Goal: Information Seeking & Learning: Learn about a topic

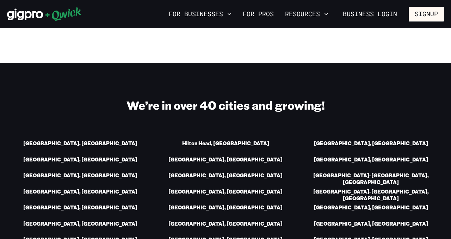
scroll to position [928, 0]
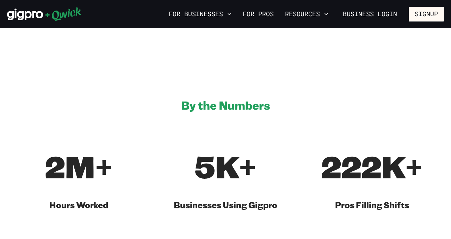
scroll to position [261, 0]
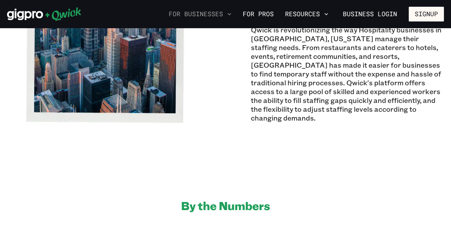
click at [225, 12] on button "For Businesses" at bounding box center [200, 14] width 68 height 12
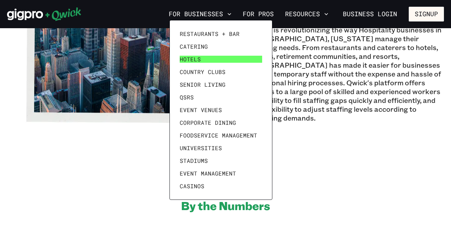
click at [197, 57] on span "Hotels" at bounding box center [190, 59] width 21 height 7
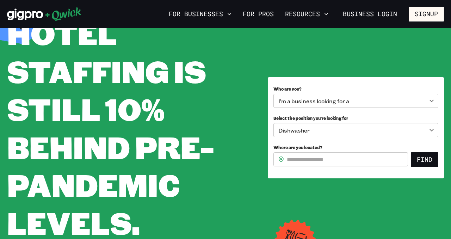
scroll to position [57, 0]
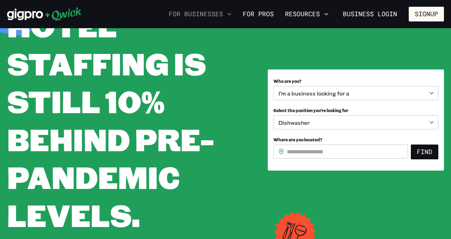
click at [210, 12] on button "For Businesses" at bounding box center [200, 14] width 68 height 12
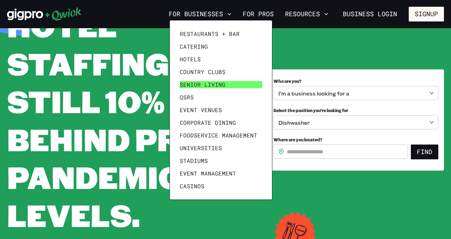
click at [195, 82] on span "Senior Living" at bounding box center [203, 84] width 46 height 7
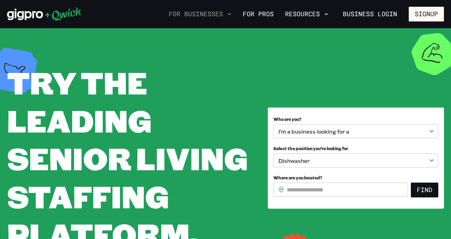
click at [230, 14] on icon "button" at bounding box center [229, 14] width 7 height 7
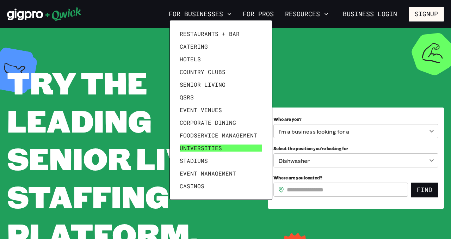
click at [198, 149] on span "Universities" at bounding box center [201, 148] width 42 height 7
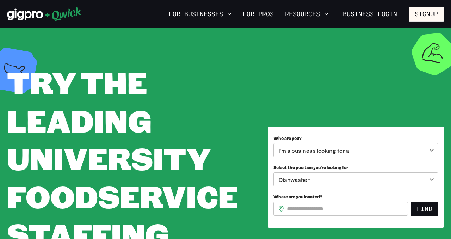
click at [312, 184] on body "**********" at bounding box center [225, 119] width 451 height 239
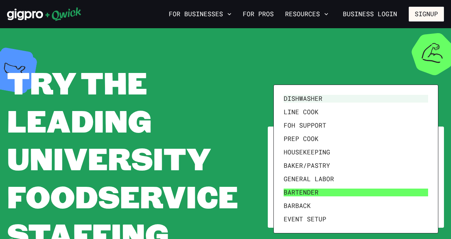
click at [314, 191] on li "Bartender" at bounding box center [356, 192] width 150 height 13
type input "*********"
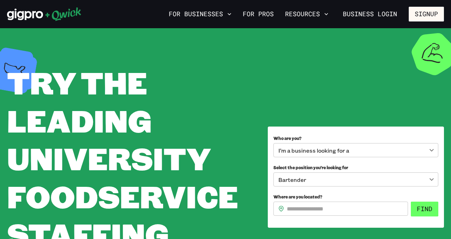
click at [415, 207] on button "Find" at bounding box center [424, 209] width 27 height 15
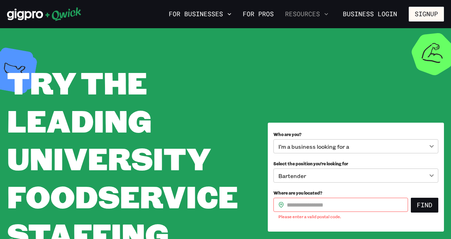
click at [312, 17] on button "Resources" at bounding box center [306, 14] width 49 height 12
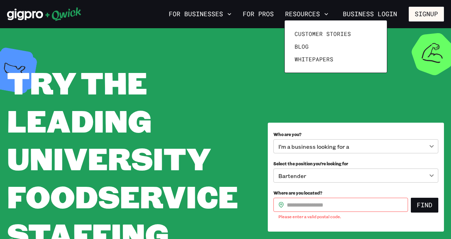
click at [267, 15] on div at bounding box center [225, 119] width 451 height 239
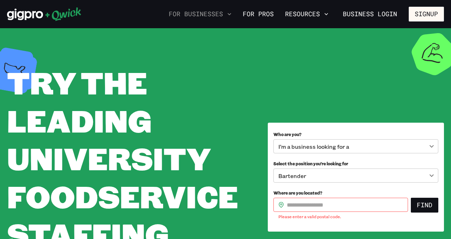
click at [222, 15] on button "For Businesses" at bounding box center [200, 14] width 68 height 12
